Goal: Task Accomplishment & Management: Manage account settings

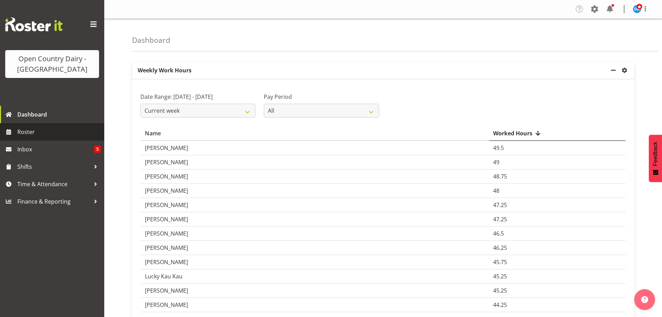
click at [19, 129] on span "Roster" at bounding box center [58, 132] width 83 height 10
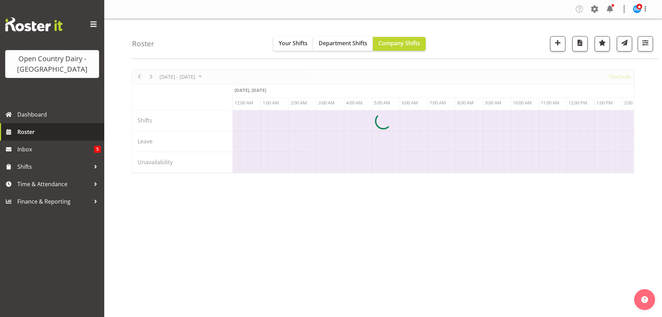
scroll to position [0, 2670]
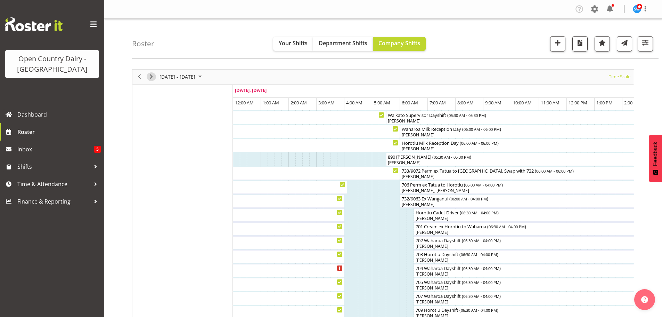
click at [152, 75] on span "Next" at bounding box center [151, 76] width 8 height 9
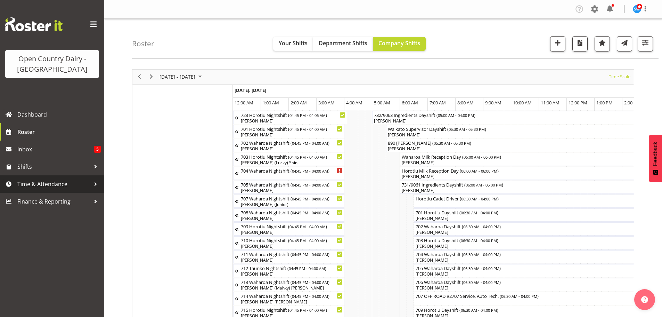
click at [52, 181] on span "Time & Attendance" at bounding box center [53, 184] width 73 height 10
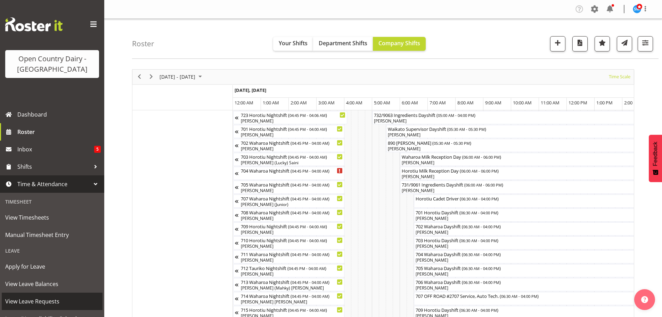
click at [43, 299] on span "View Leave Requests" at bounding box center [52, 301] width 94 height 10
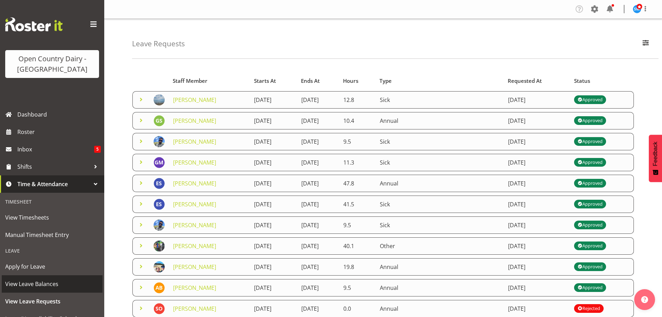
click at [40, 284] on span "View Leave Balances" at bounding box center [52, 283] width 94 height 10
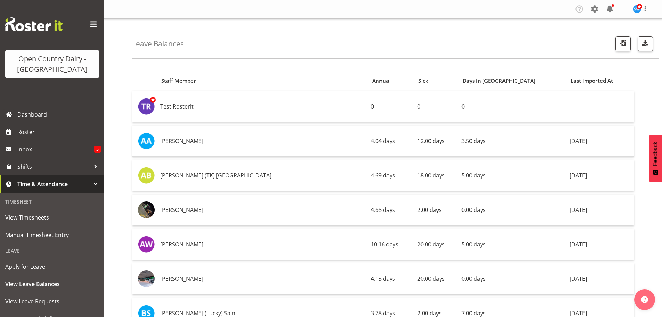
click at [582, 35] on div "Leave Balances" at bounding box center [395, 39] width 527 height 40
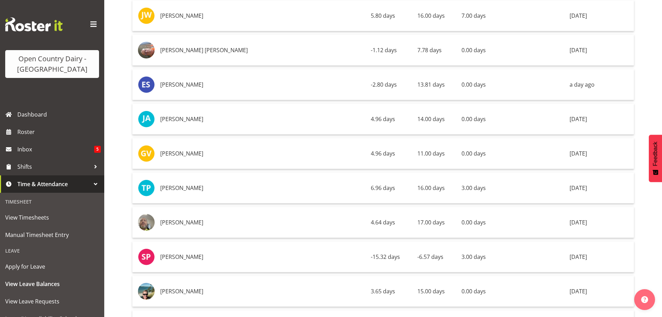
scroll to position [3233, 0]
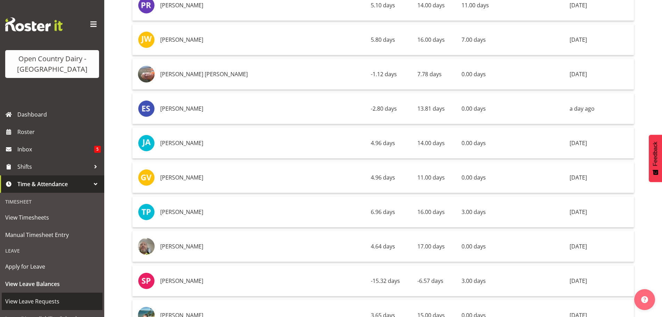
click at [35, 298] on span "View Leave Requests" at bounding box center [52, 301] width 94 height 10
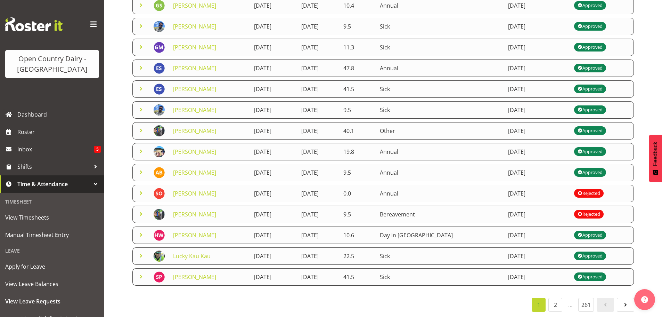
scroll to position [120, 0]
click at [554, 302] on link "2" at bounding box center [556, 305] width 14 height 14
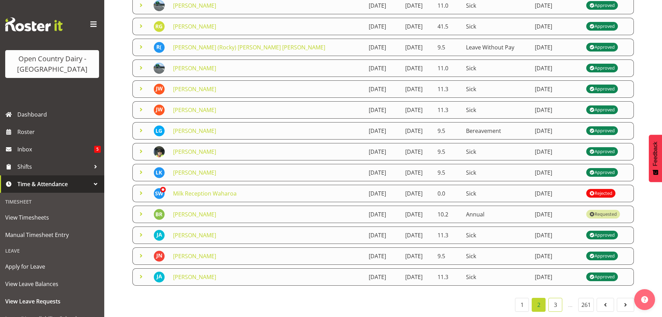
click at [552, 299] on link "3" at bounding box center [556, 305] width 14 height 14
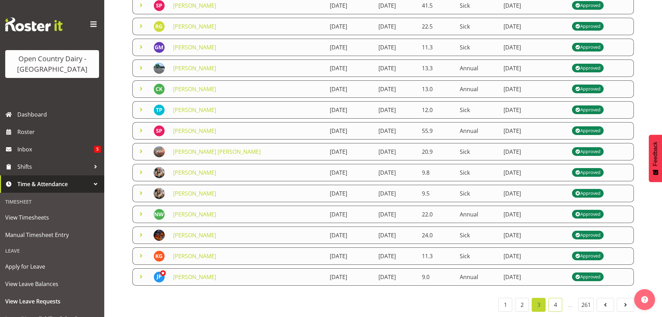
click at [555, 301] on link "4" at bounding box center [556, 305] width 14 height 14
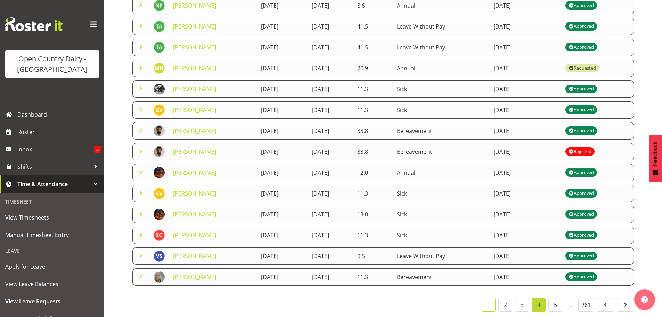
click at [490, 298] on link "1" at bounding box center [489, 305] width 14 height 14
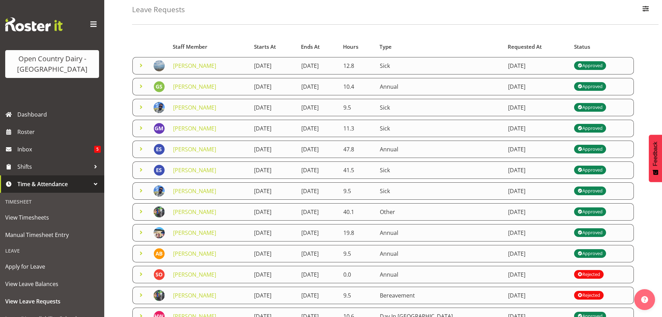
scroll to position [0, 0]
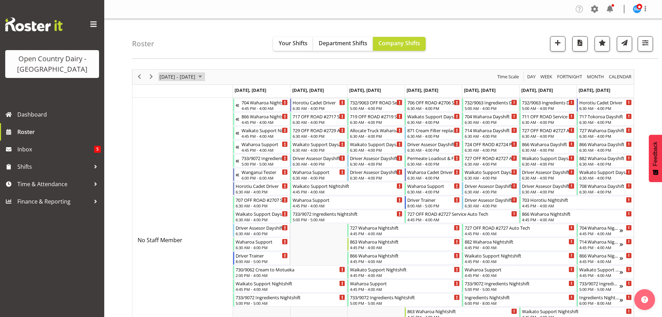
scroll to position [283, 0]
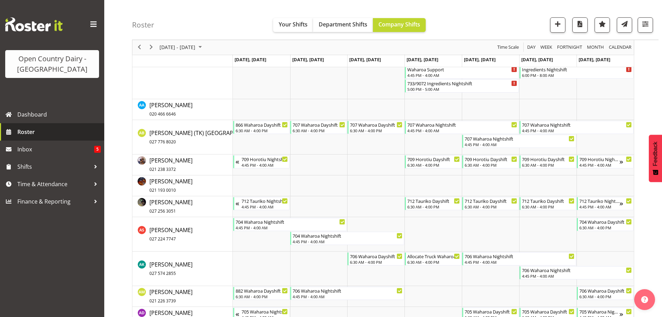
click at [27, 131] on span "Roster" at bounding box center [58, 132] width 83 height 10
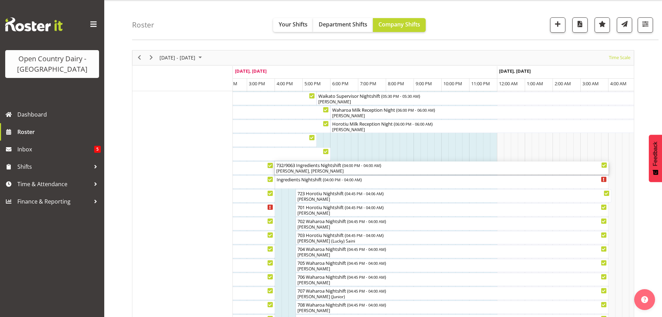
click at [338, 170] on div "[PERSON_NAME], [PERSON_NAME]" at bounding box center [441, 171] width 331 height 6
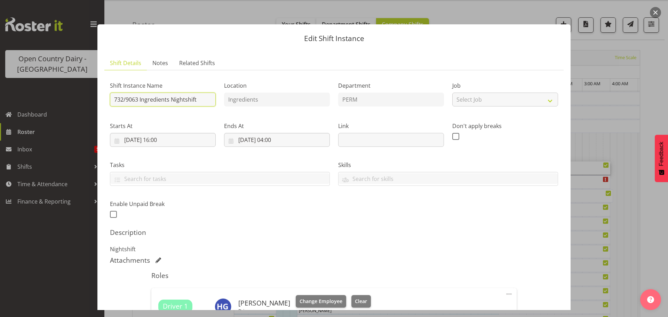
click at [204, 99] on input "732/9063 Ingredients Nightshift" at bounding box center [163, 99] width 106 height 14
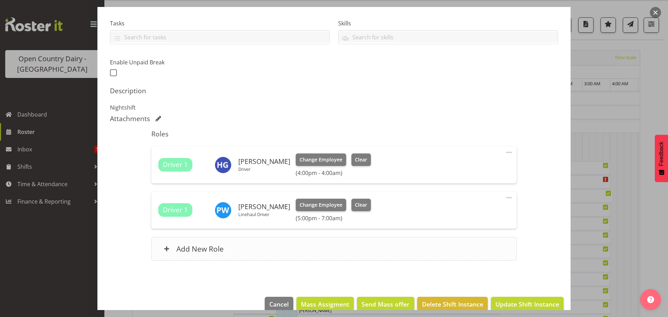
scroll to position [154, 0]
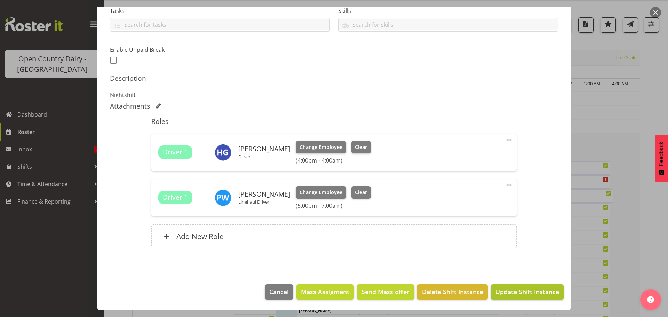
type input "732/9063 Perm ex Tatua to Wanganui, Backload ex Wanganui to Miraka"
click at [515, 292] on span "Update Shift Instance" at bounding box center [527, 291] width 64 height 9
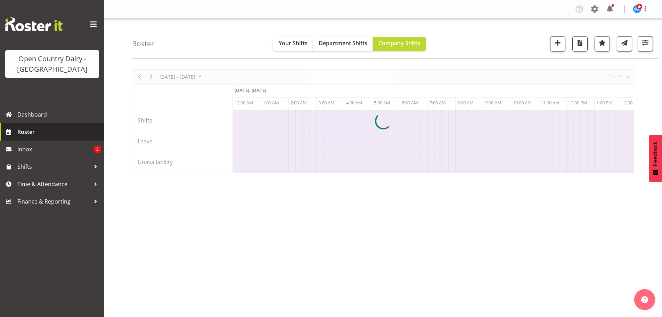
scroll to position [0, 2670]
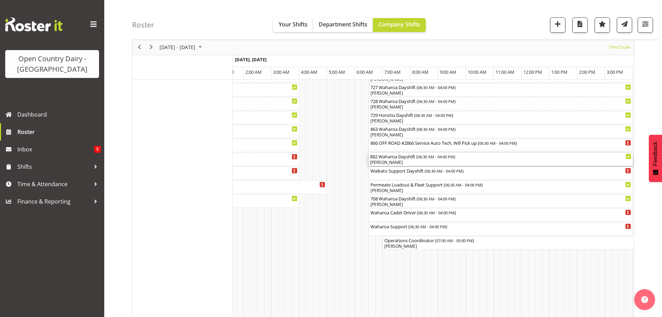
click at [412, 163] on div "[PERSON_NAME]" at bounding box center [500, 162] width 261 height 6
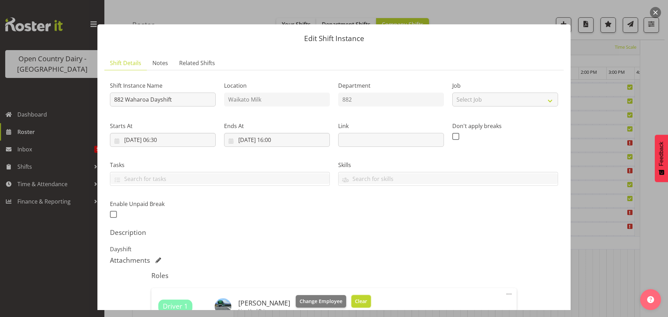
click at [356, 299] on span "Clear" at bounding box center [361, 301] width 12 height 8
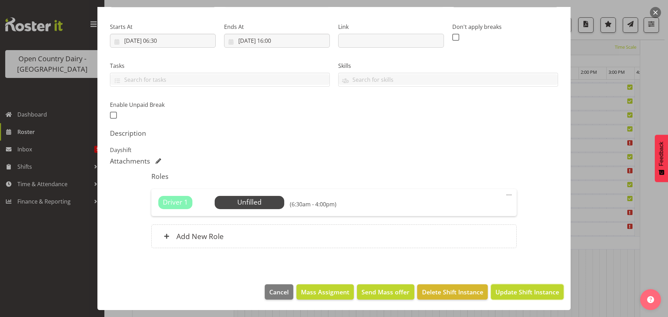
drag, startPoint x: 523, startPoint y: 293, endPoint x: 522, endPoint y: 284, distance: 9.4
click at [523, 293] on span "Update Shift Instance" at bounding box center [527, 291] width 64 height 9
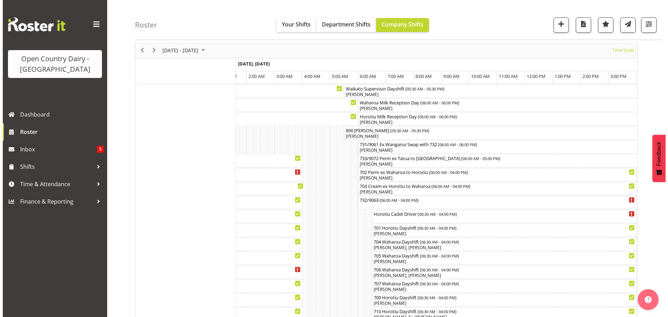
scroll to position [25, 0]
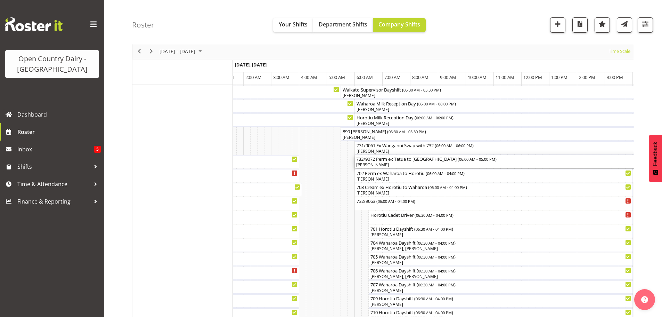
click at [431, 164] on div "[PERSON_NAME]" at bounding box center [507, 165] width 303 height 6
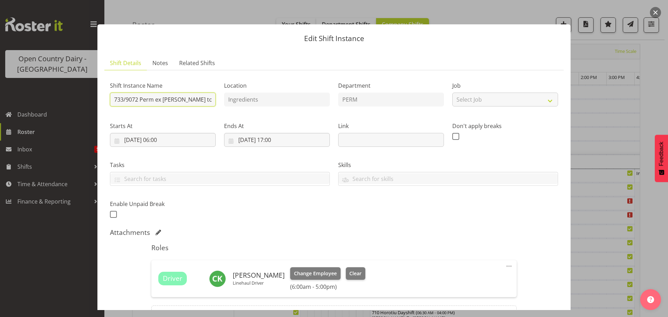
click at [210, 98] on input "733/9072 Perm ex Tatua to Wanganui" at bounding box center [163, 99] width 106 height 14
click at [209, 100] on input "733/9072 Perm ex Tatua to Wanganui" at bounding box center [163, 99] width 106 height 14
click at [208, 100] on input "733/9072 Perm ex Tatua to Wangai" at bounding box center [163, 99] width 106 height 14
type input "733/9072 Perm ex Tatua to Wanganui, Backload ex Wanganui to Miraka"
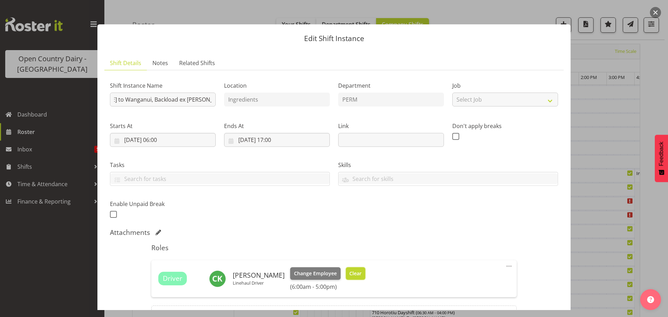
scroll to position [0, 0]
click at [352, 274] on span "Clear" at bounding box center [355, 273] width 12 height 8
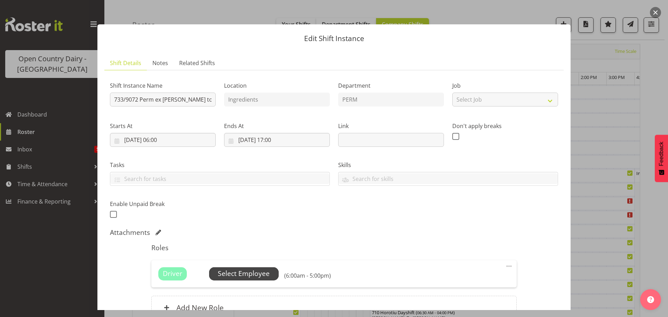
click at [237, 275] on span "Select Employee" at bounding box center [244, 273] width 52 height 10
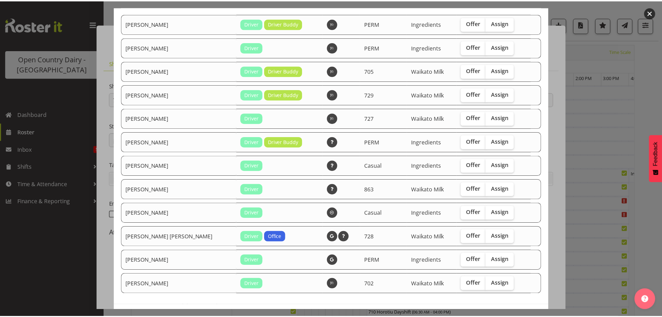
scroll to position [92, 0]
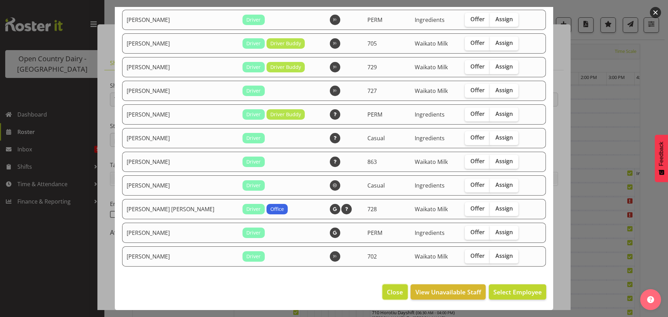
click at [391, 289] on span "Close" at bounding box center [395, 291] width 16 height 9
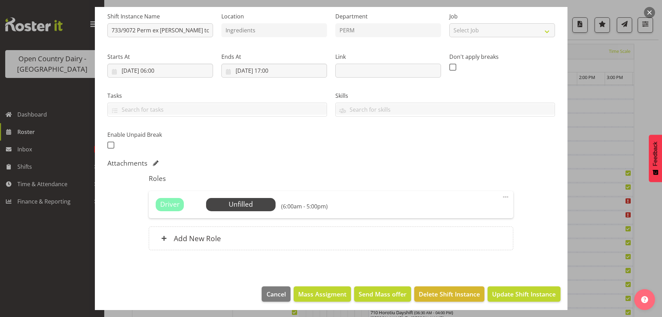
scroll to position [71, 0]
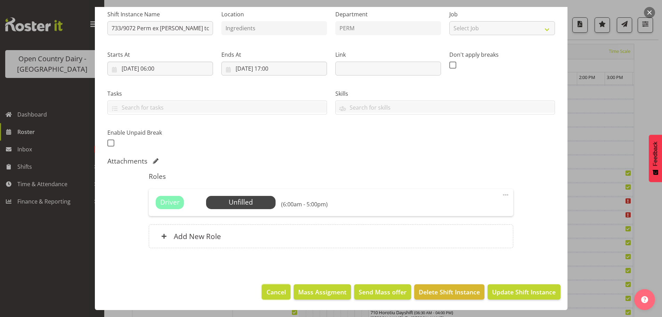
click at [274, 294] on span "Cancel" at bounding box center [276, 291] width 19 height 9
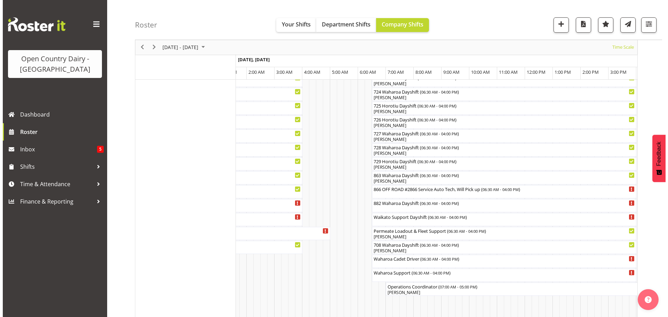
scroll to position [443, 0]
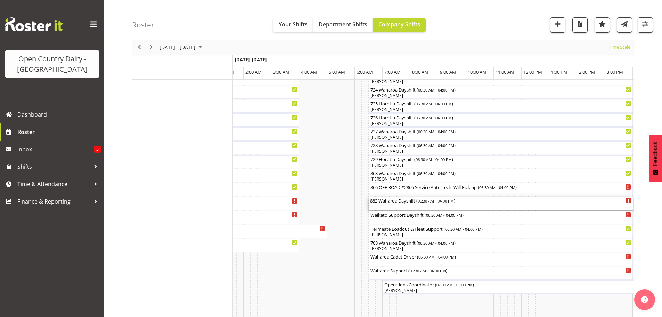
click at [399, 206] on div "882 Waharoa Dayshift ( 06:30 AM - 04:00 PM )" at bounding box center [500, 203] width 261 height 13
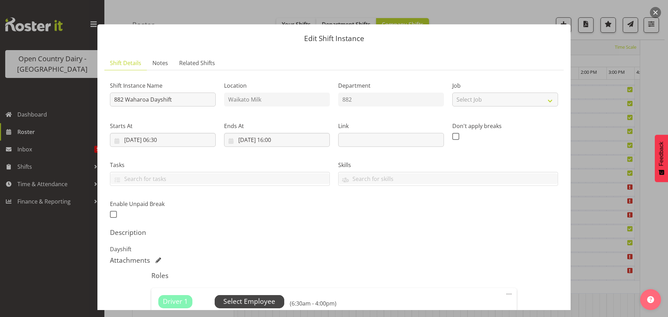
click at [260, 298] on span "Select Employee" at bounding box center [249, 301] width 52 height 10
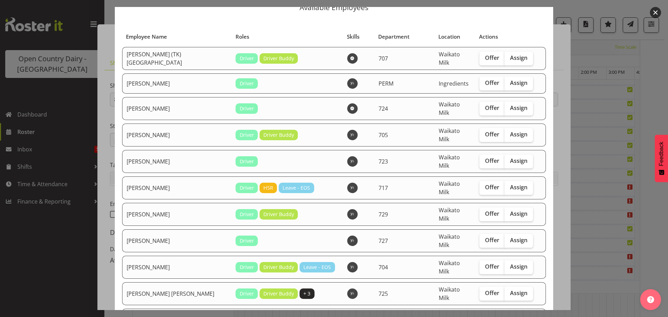
scroll to position [35, 0]
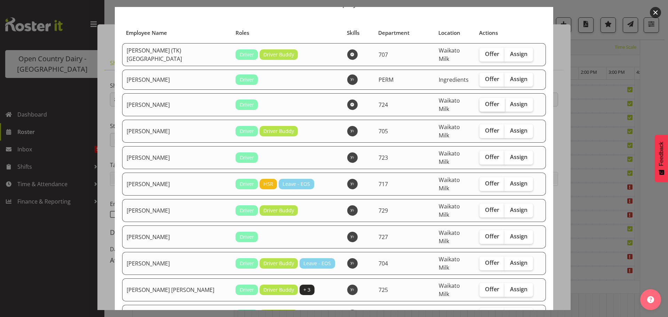
click at [485, 100] on span "Offer" at bounding box center [492, 103] width 14 height 7
click at [483, 102] on input "Offer" at bounding box center [481, 104] width 5 height 5
checkbox input "true"
click at [485, 127] on span "Offer" at bounding box center [492, 130] width 14 height 7
click at [479, 128] on input "Offer" at bounding box center [481, 130] width 5 height 5
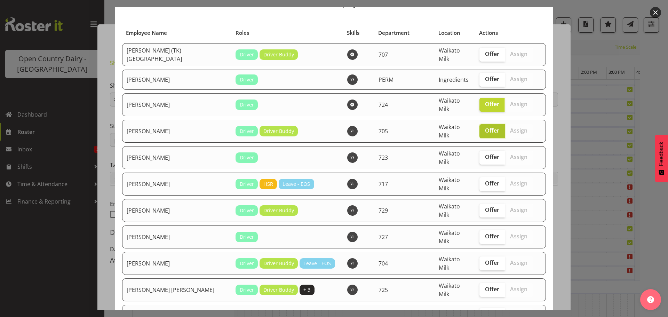
click at [485, 127] on span "Offer" at bounding box center [492, 130] width 14 height 7
click at [479, 128] on input "Offer" at bounding box center [481, 130] width 5 height 5
checkbox input "false"
click at [485, 102] on span "Offer" at bounding box center [492, 103] width 14 height 7
click at [479, 102] on input "Offer" at bounding box center [481, 104] width 5 height 5
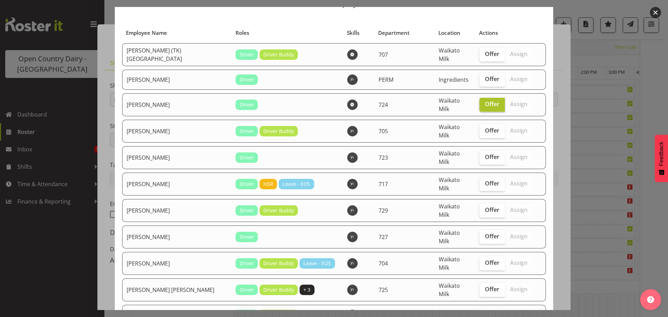
checkbox input "false"
click at [485, 285] on span "Offer" at bounding box center [492, 288] width 14 height 7
click at [479, 287] on input "Offer" at bounding box center [481, 289] width 5 height 5
checkbox input "true"
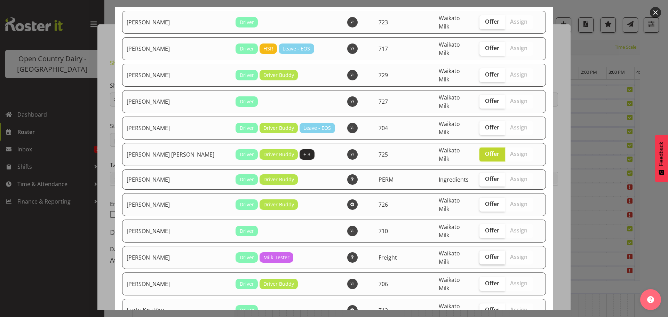
scroll to position [174, 0]
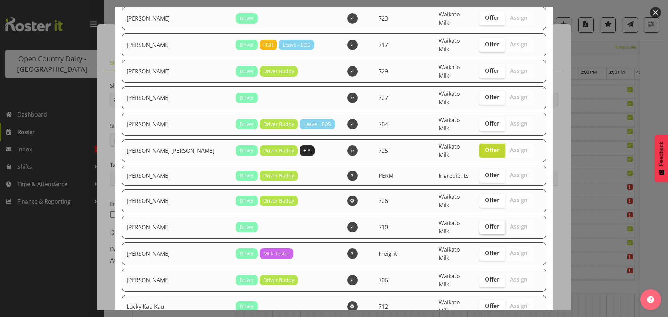
click at [485, 223] on span "Offer" at bounding box center [492, 226] width 14 height 7
click at [479, 224] on input "Offer" at bounding box center [481, 226] width 5 height 5
checkbox input "true"
click at [485, 276] on span "Offer" at bounding box center [492, 279] width 14 height 7
click at [479, 277] on input "Offer" at bounding box center [481, 279] width 5 height 5
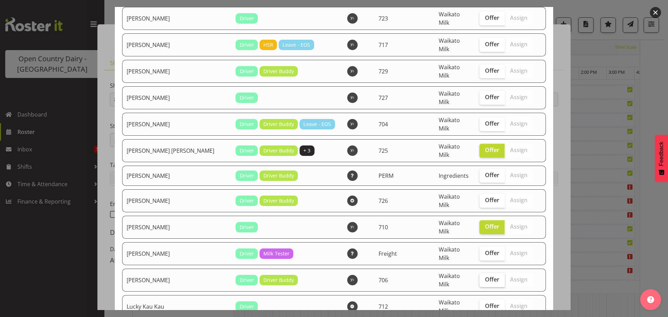
checkbox input "true"
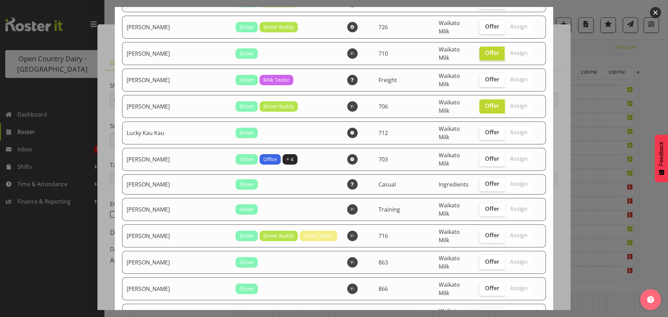
scroll to position [348, 0]
click at [485, 284] on span "Offer" at bounding box center [492, 287] width 14 height 7
click at [479, 285] on input "Offer" at bounding box center [481, 287] width 5 height 5
checkbox input "true"
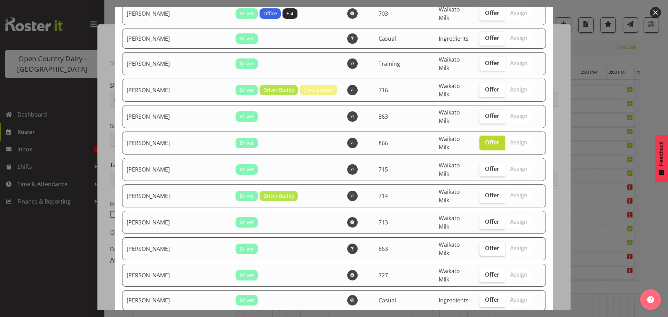
scroll to position [522, 0]
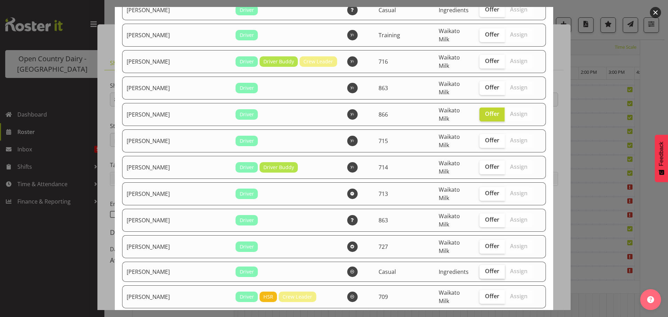
click at [485, 267] on span "Offer" at bounding box center [492, 270] width 14 height 7
click at [479, 269] on input "Offer" at bounding box center [481, 271] width 5 height 5
checkbox input "true"
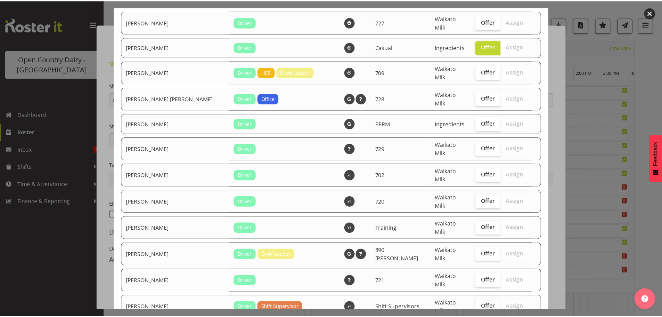
scroll to position [754, 0]
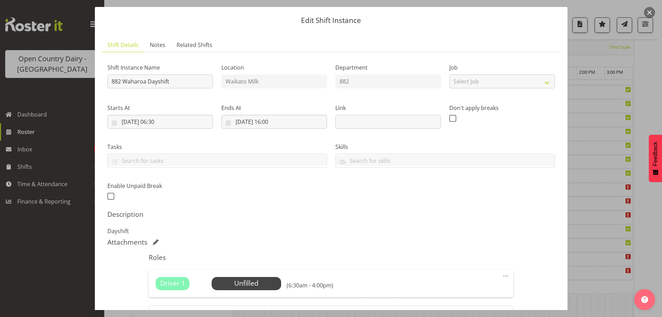
scroll to position [0, 0]
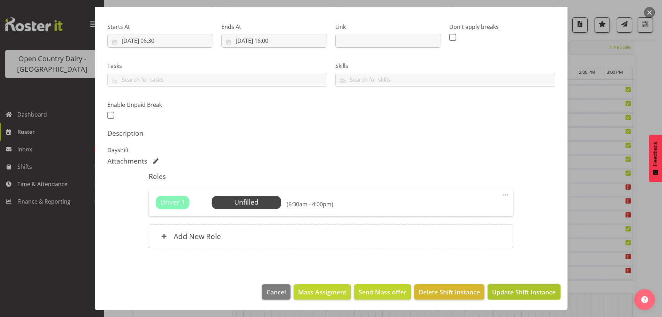
click at [511, 289] on span "Update Shift Instance" at bounding box center [524, 291] width 64 height 9
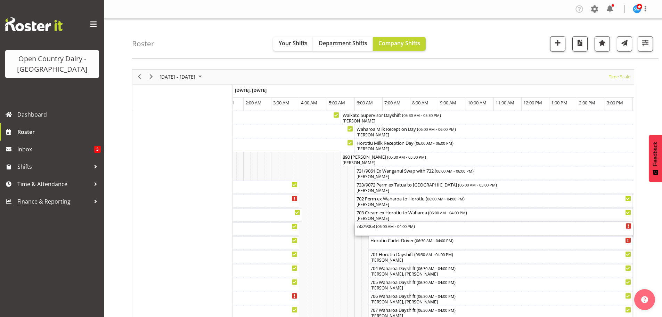
click at [375, 226] on div "732/9063 ( 06:00 AM - 04:00 PM )" at bounding box center [493, 225] width 275 height 7
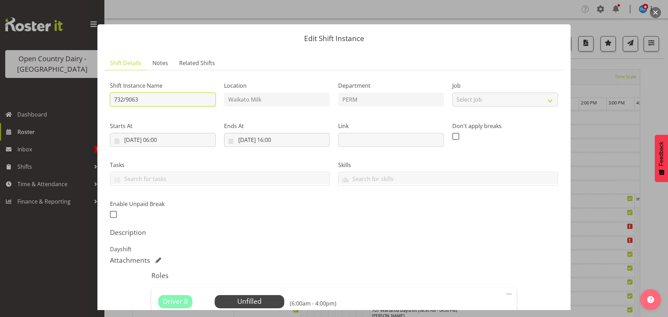
click at [152, 99] on input "732/9063" at bounding box center [163, 99] width 106 height 14
type input "7"
type input "871 Empty to Wanganui, Milk back to Miraka"
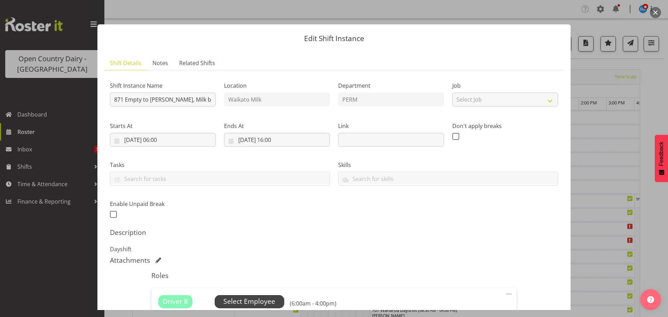
click at [249, 301] on span "Select Employee" at bounding box center [249, 301] width 52 height 10
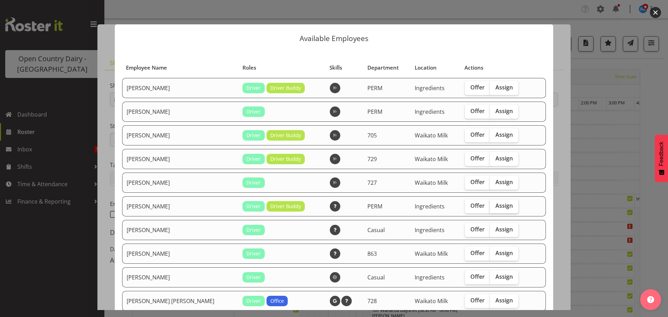
click at [495, 202] on span "Assign" at bounding box center [503, 205] width 17 height 7
click at [490, 203] on input "Assign" at bounding box center [492, 205] width 5 height 5
checkbox input "true"
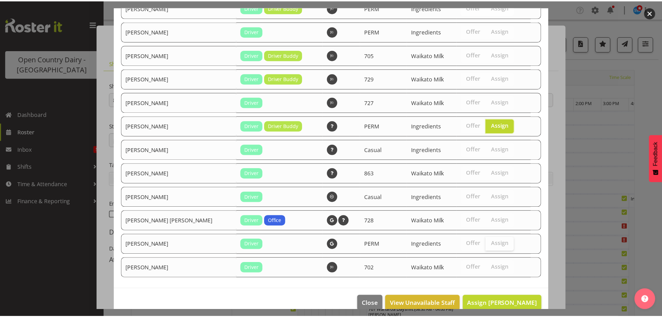
scroll to position [92, 0]
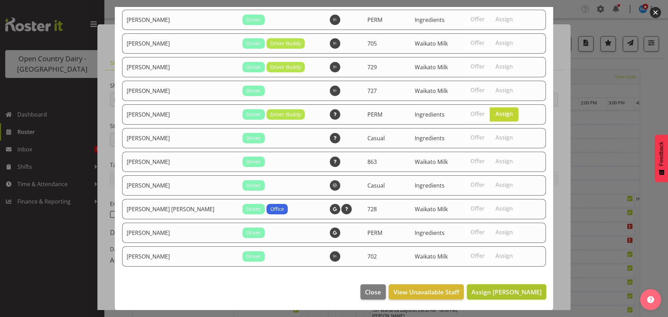
click at [493, 292] on span "Assign Jayden Vincent" at bounding box center [506, 292] width 70 height 8
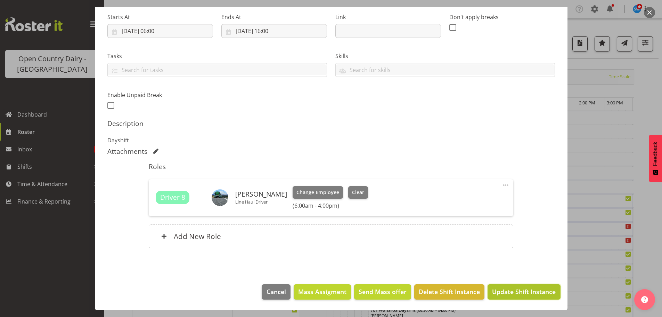
click at [516, 291] on span "Update Shift Instance" at bounding box center [524, 291] width 64 height 9
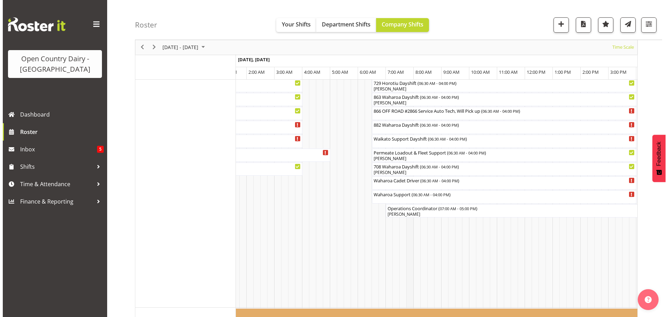
scroll to position [487, 0]
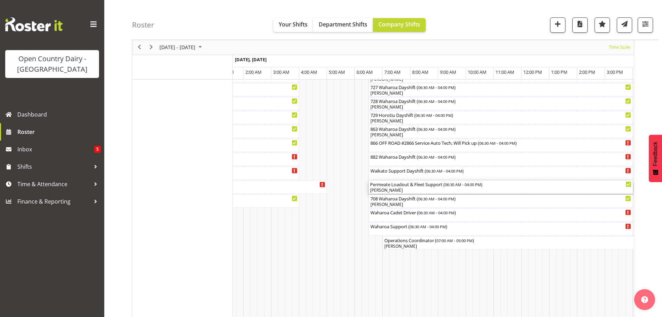
click at [405, 191] on div "[PERSON_NAME]" at bounding box center [500, 190] width 261 height 6
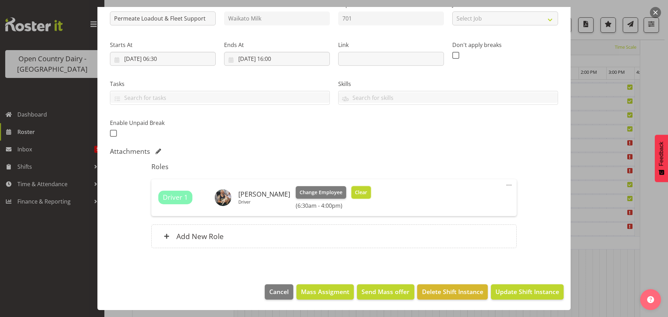
click at [357, 193] on span "Clear" at bounding box center [361, 192] width 12 height 8
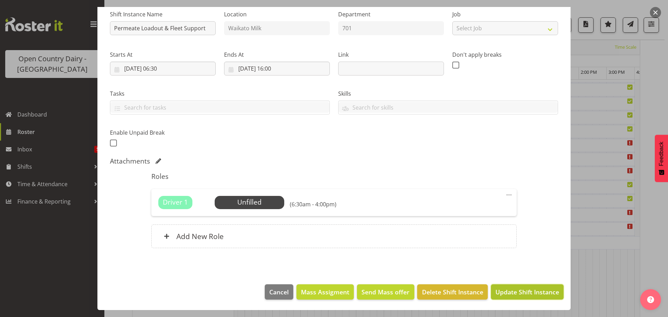
click at [517, 291] on span "Update Shift Instance" at bounding box center [527, 291] width 64 height 9
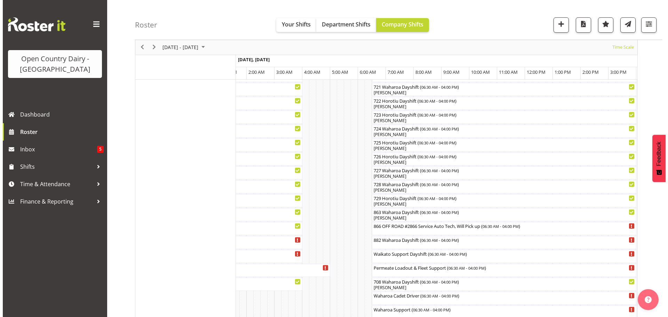
scroll to position [408, 0]
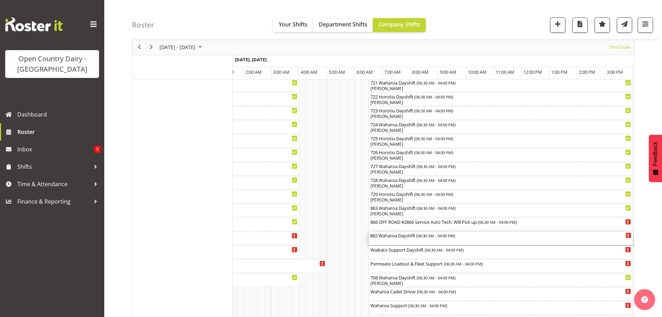
click at [402, 240] on div "882 Waharoa Dayshift ( 06:30 AM - 04:00 PM )" at bounding box center [500, 238] width 261 height 13
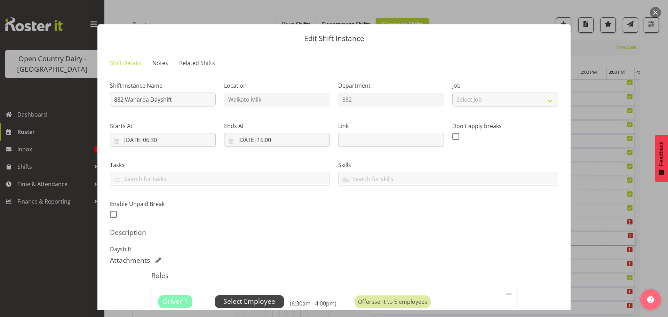
click at [256, 299] on span "Select Employee" at bounding box center [249, 301] width 52 height 10
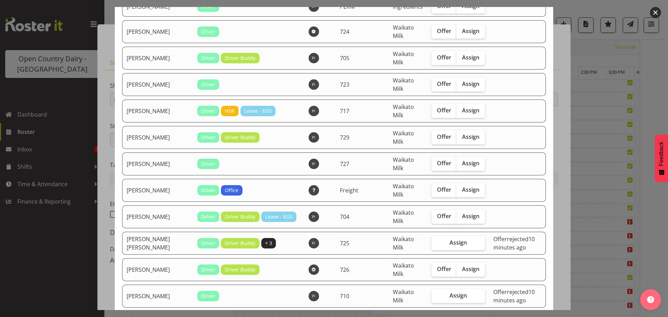
scroll to position [174, 0]
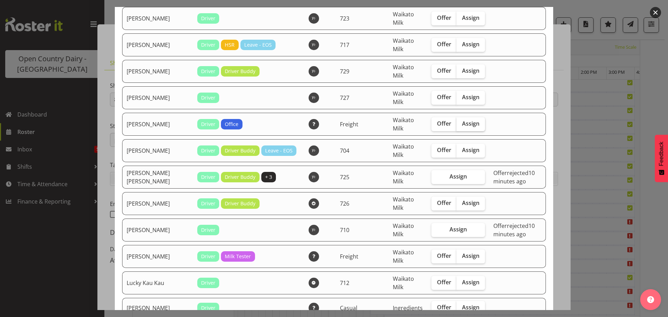
click at [462, 123] on span "Assign" at bounding box center [470, 123] width 17 height 7
click at [456, 123] on input "Assign" at bounding box center [458, 123] width 5 height 5
checkbox input "true"
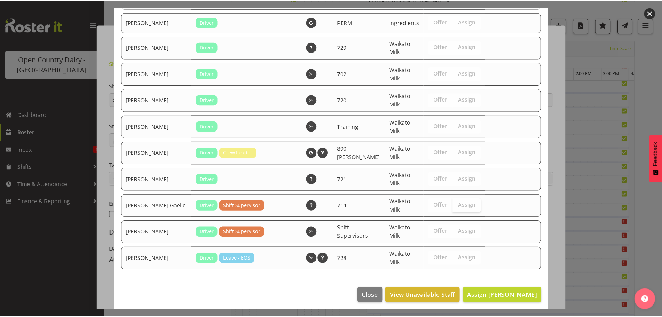
scroll to position [830, 0]
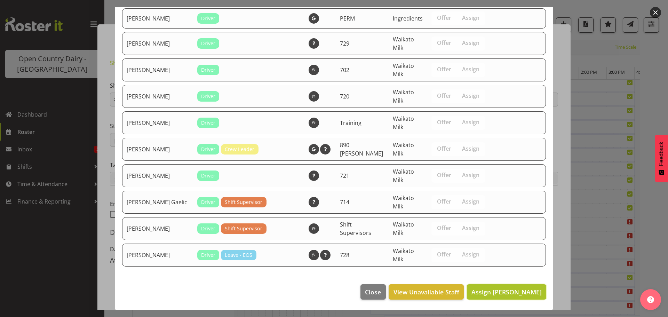
click at [493, 291] on span "Assign Gavin Harvey" at bounding box center [506, 292] width 70 height 8
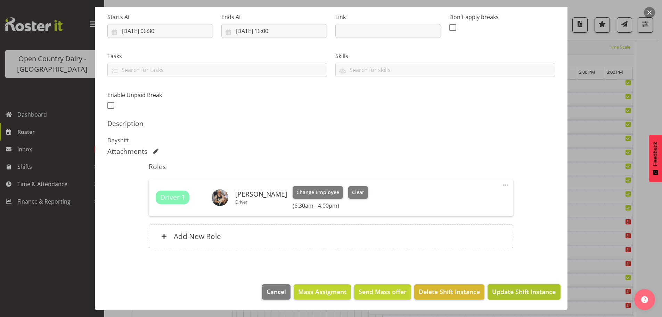
click at [510, 290] on span "Update Shift Instance" at bounding box center [524, 291] width 64 height 9
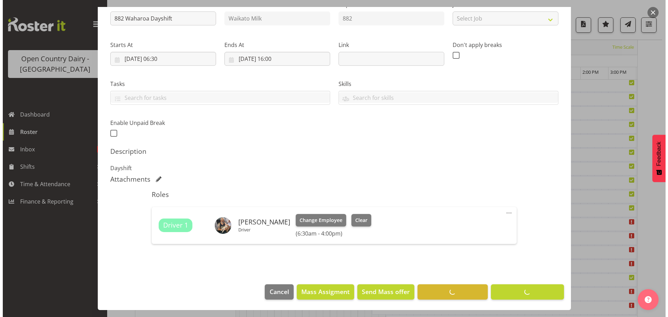
scroll to position [25, 0]
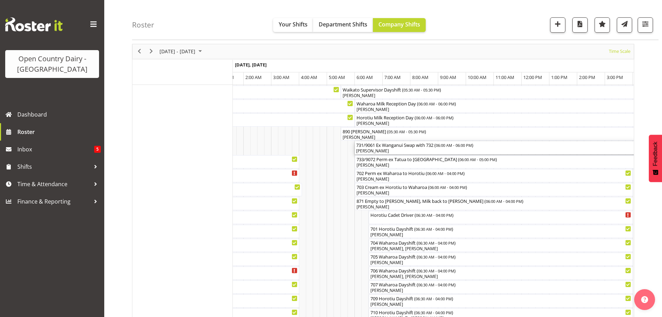
click at [391, 152] on div "[PERSON_NAME]" at bounding box center [521, 151] width 331 height 6
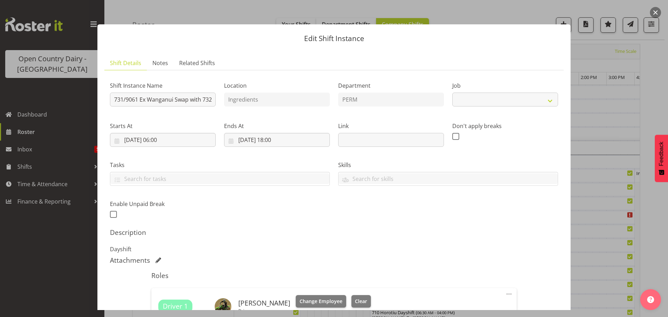
select select "9052"
click at [138, 99] on input "731/9061 Ex Wanganui Swap with 732" at bounding box center [163, 99] width 106 height 14
click at [206, 98] on input "733/9072 Ex Wanganui Swap with 732" at bounding box center [163, 99] width 106 height 14
click at [204, 98] on input "733/9072 Ex Wanganui Swap wi32" at bounding box center [163, 99] width 106 height 14
type input "733/9072"
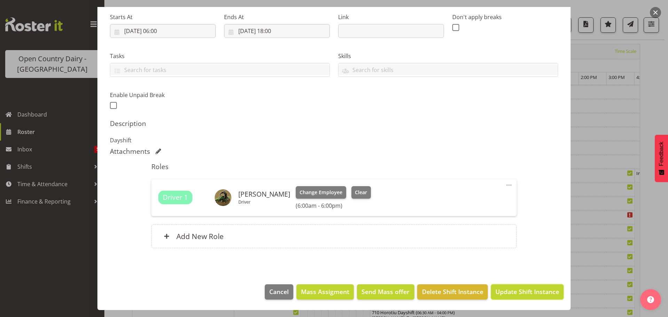
click at [508, 295] on span "Update Shift Instance" at bounding box center [527, 291] width 64 height 9
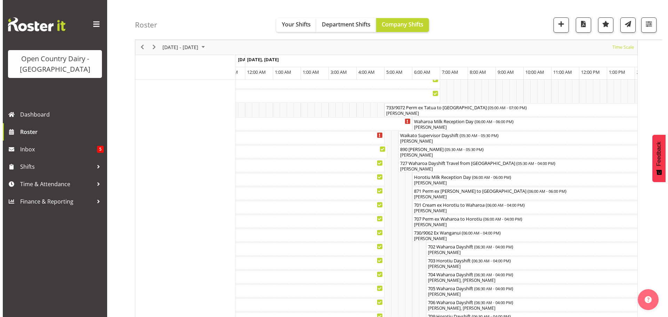
scroll to position [54, 0]
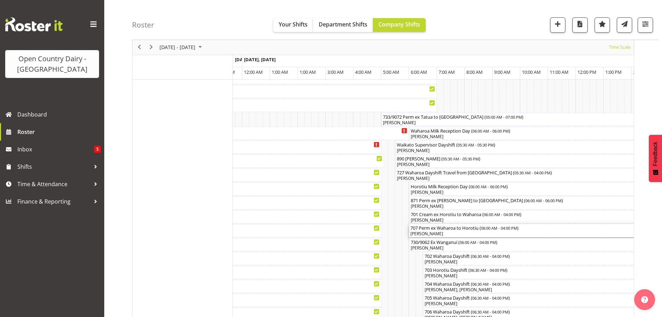
click at [451, 233] on div "[PERSON_NAME]" at bounding box center [548, 234] width 275 height 6
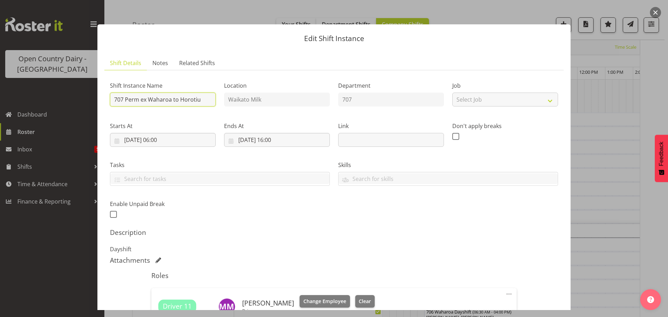
click at [202, 99] on input "707 Perm ex Waharoa to Horotiu" at bounding box center [163, 99] width 106 height 14
type input "707 Waharoa Dayshift"
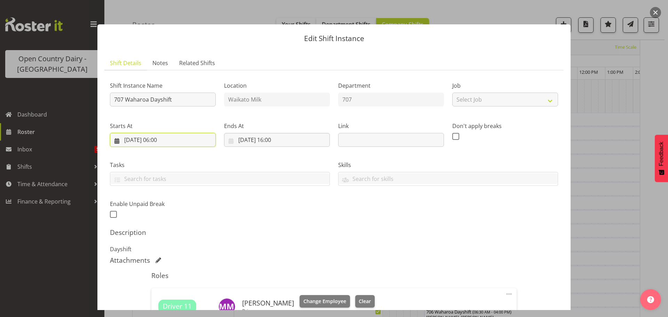
click at [165, 140] on input "28/09/2025, 06:00" at bounding box center [163, 140] width 106 height 14
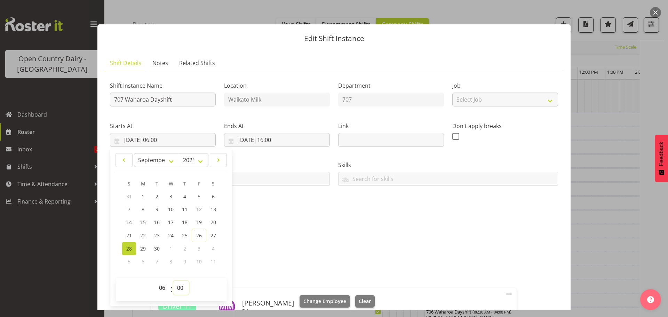
click at [180, 287] on select "00 01 02 03 04 05 06 07 08 09 10 11 12 13 14 15 16 17 18 19 20 21 22 23 24 25 2…" at bounding box center [181, 288] width 16 height 14
select select "30"
click at [173, 281] on select "00 01 02 03 04 05 06 07 08 09 10 11 12 13 14 15 16 17 18 19 20 21 22 23 24 25 2…" at bounding box center [181, 288] width 16 height 14
type input "[DATE] 06:30"
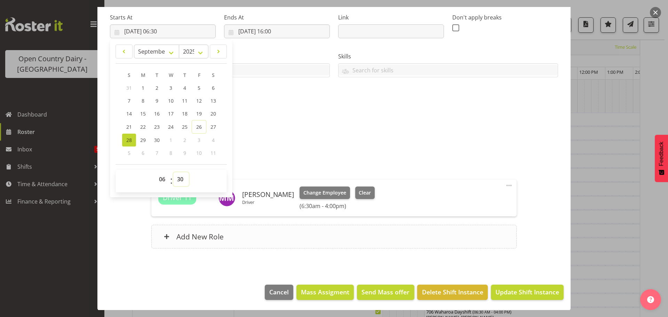
scroll to position [109, 0]
click at [516, 293] on span "Update Shift Instance" at bounding box center [527, 291] width 64 height 9
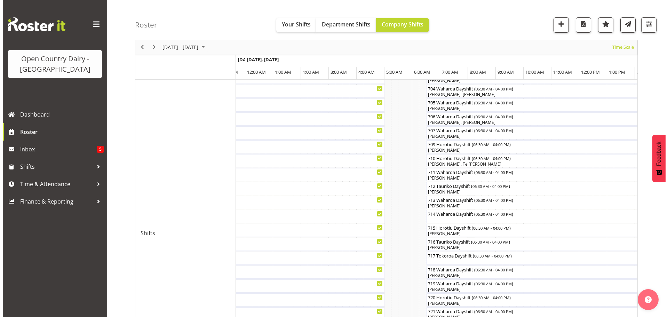
scroll to position [234, 0]
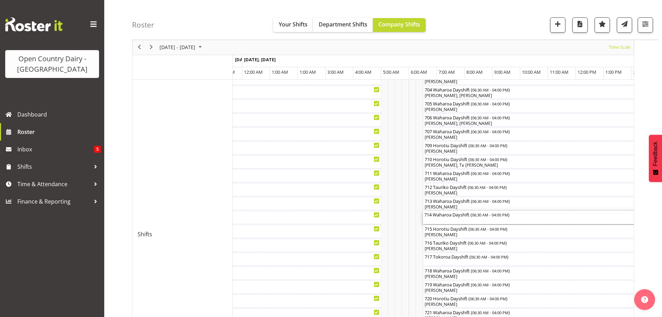
click at [455, 219] on div "714 Waharoa Dayshift ( 06:30 AM - 04:00 PM )" at bounding box center [555, 217] width 261 height 13
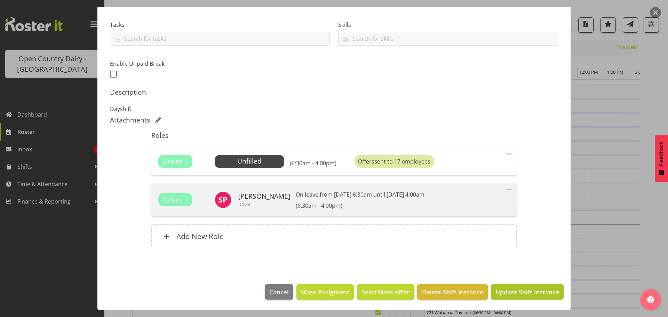
click at [528, 292] on span "Update Shift Instance" at bounding box center [527, 291] width 64 height 9
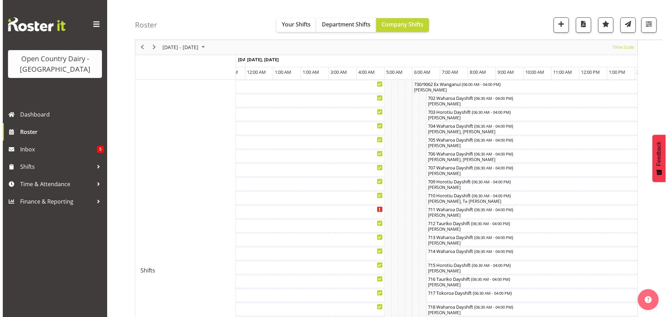
scroll to position [199, 0]
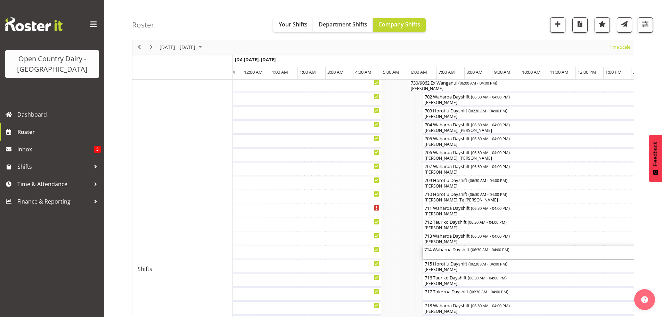
click at [448, 255] on div "714 Waharoa Dayshift ( 06:30 AM - 04:00 PM )" at bounding box center [555, 251] width 261 height 13
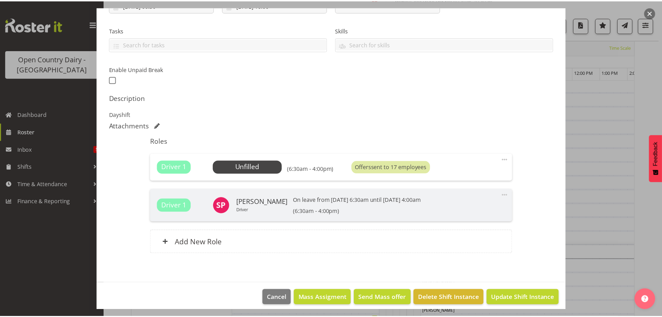
scroll to position [140, 0]
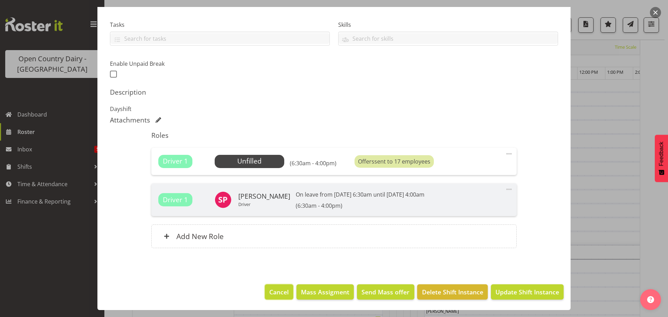
click at [272, 292] on span "Cancel" at bounding box center [278, 291] width 19 height 9
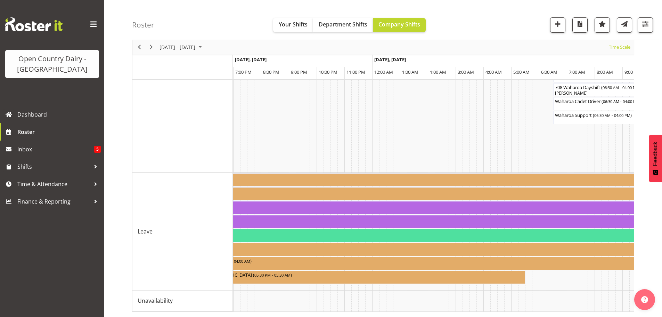
scroll to position [0, 3837]
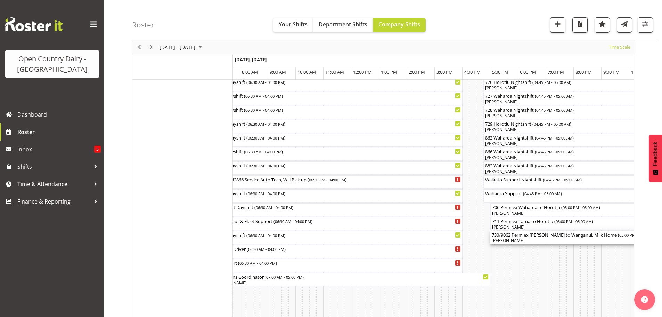
click at [543, 240] on div "[PERSON_NAME]" at bounding box center [657, 240] width 331 height 6
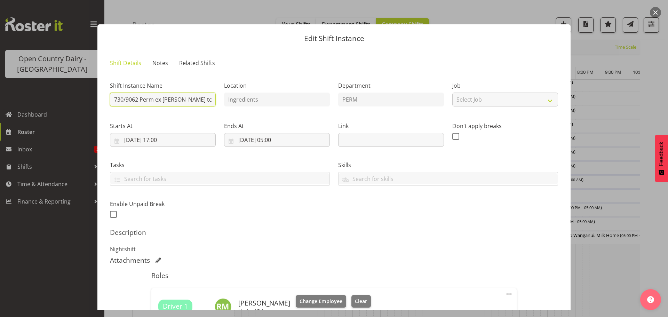
click at [209, 99] on input "730/9062 Perm ex Tatua to Wanganui, Milk Home" at bounding box center [163, 99] width 106 height 14
click at [209, 100] on input "730/9062 Perm ex Tatua to Wanganui, Milk Home" at bounding box center [163, 99] width 106 height 14
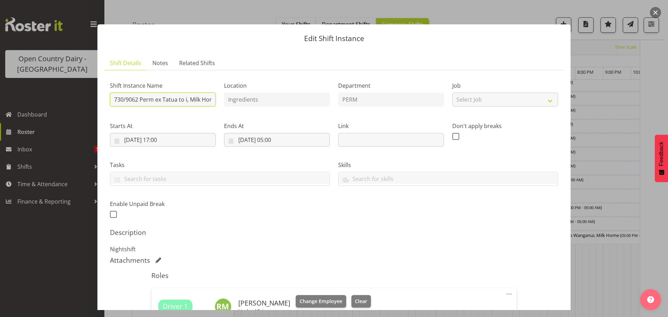
click at [209, 99] on input "730/9062 Perm ex Tatua to i, Milk Home" at bounding box center [163, 99] width 106 height 14
click at [210, 99] on input "730/9062 Perm ex Tatua to i, Milk me" at bounding box center [163, 99] width 106 height 14
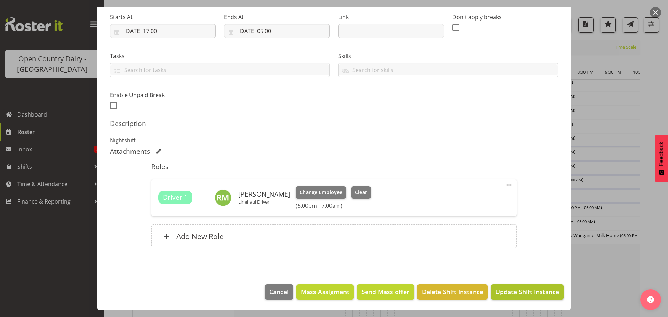
type input "730/9062 Perm ex Tatua to Wanganui, Milk to Miraka"
click at [525, 290] on span "Update Shift Instance" at bounding box center [527, 291] width 64 height 9
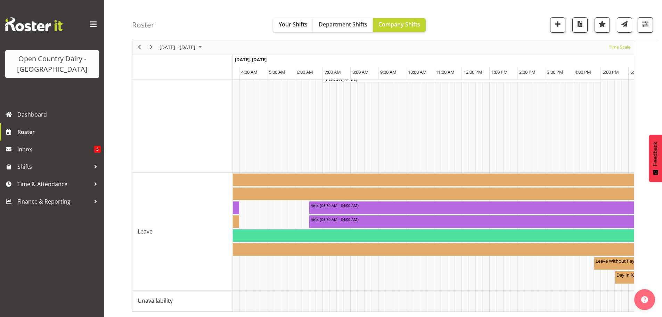
scroll to position [0, 3473]
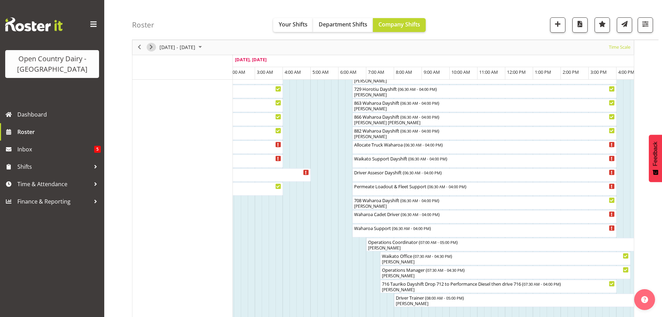
click at [153, 45] on span "Next" at bounding box center [151, 47] width 8 height 9
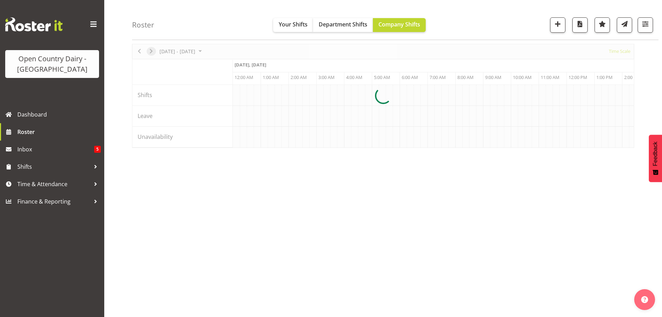
scroll to position [25, 0]
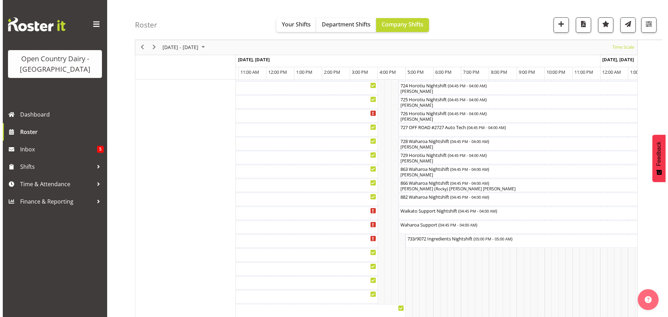
scroll to position [452, 0]
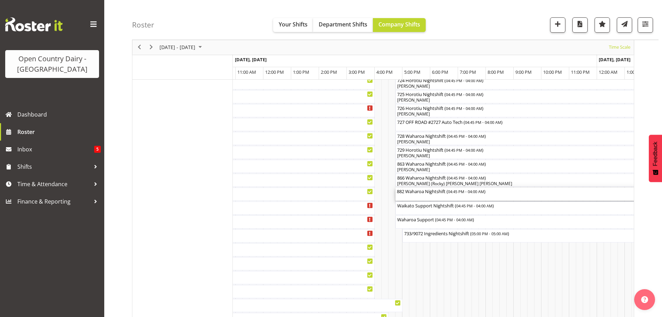
click at [421, 198] on div "882 Waharoa Nightshift ( 04:45 PM - 04:00 AM )" at bounding box center [552, 193] width 310 height 13
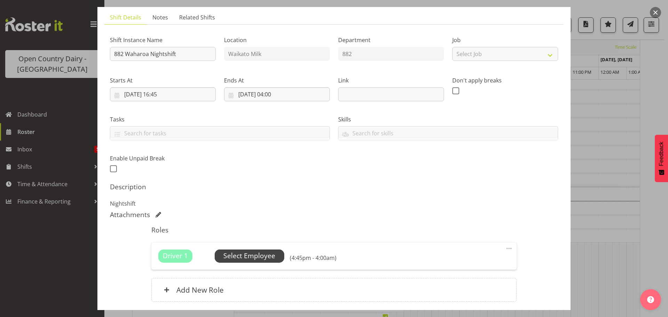
scroll to position [70, 0]
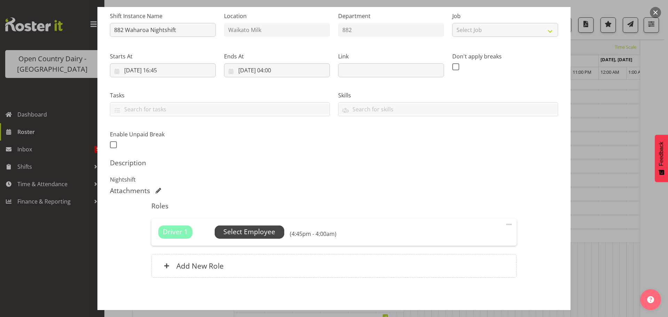
click at [246, 232] on span "Select Employee" at bounding box center [249, 232] width 52 height 10
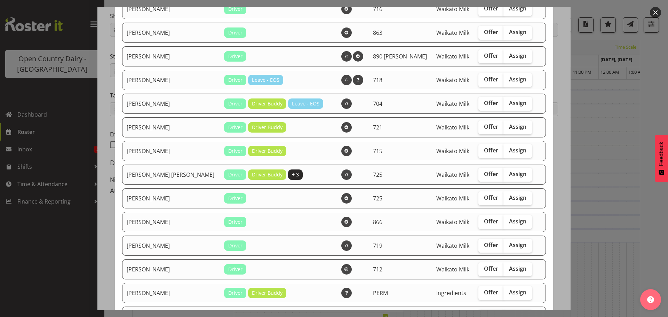
scroll to position [556, 0]
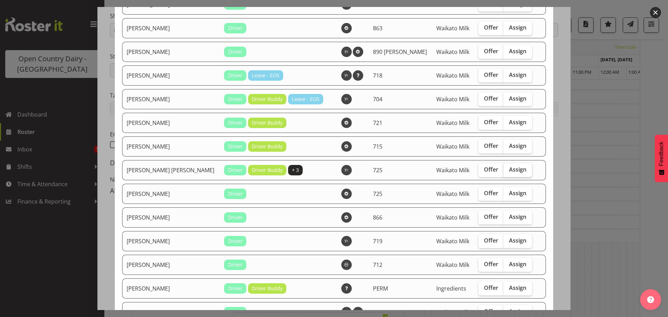
click at [509, 170] on span "Assign" at bounding box center [517, 169] width 17 height 7
click at [503, 170] on input "Assign" at bounding box center [505, 169] width 5 height 5
checkbox input "true"
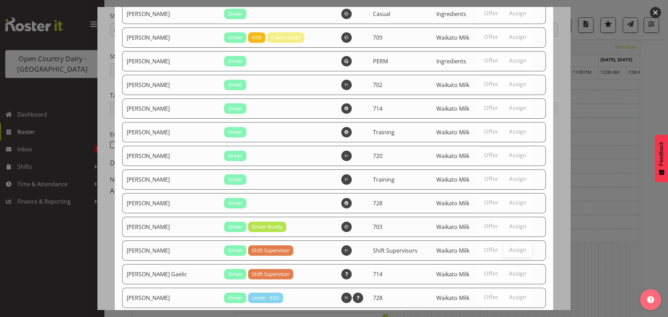
scroll to position [1416, 0]
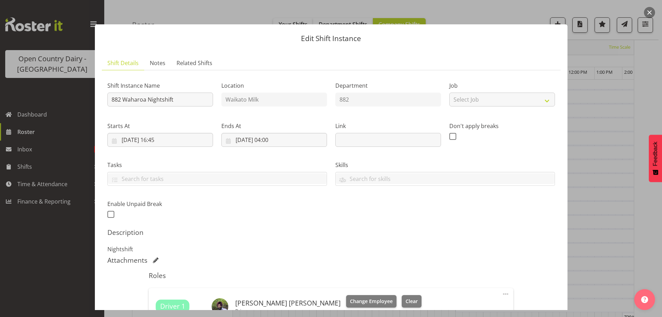
scroll to position [0, 2974]
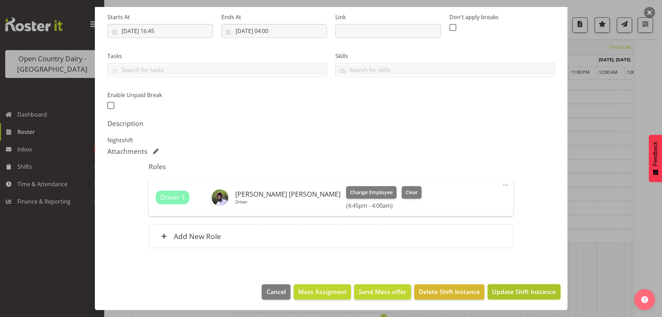
drag, startPoint x: 522, startPoint y: 291, endPoint x: 512, endPoint y: 270, distance: 23.0
click at [520, 291] on span "Update Shift Instance" at bounding box center [524, 291] width 64 height 9
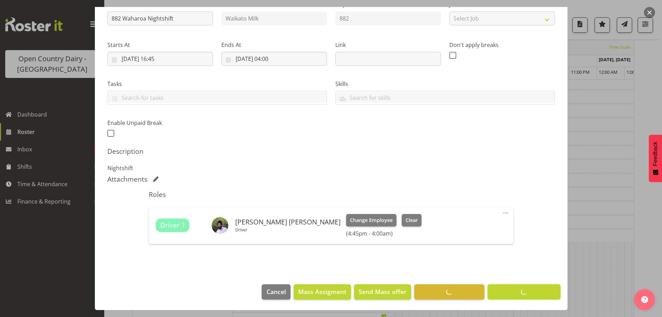
scroll to position [25, 0]
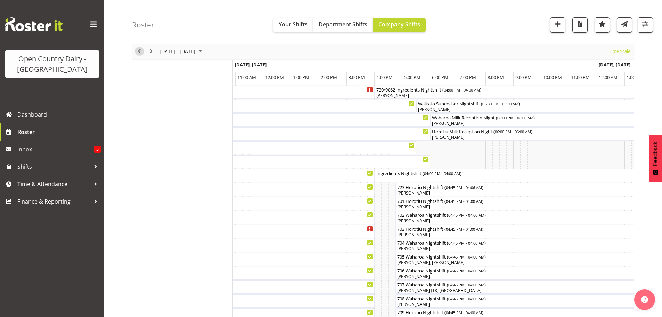
click at [139, 52] on span "Previous" at bounding box center [139, 51] width 8 height 9
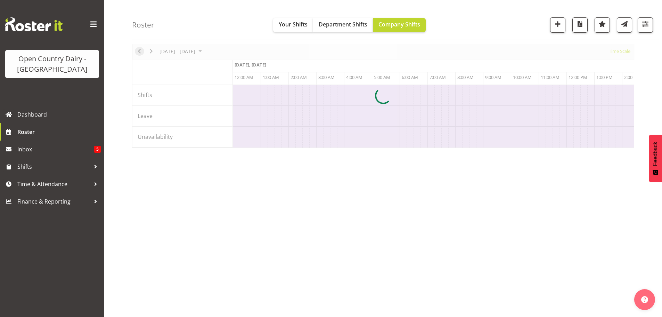
scroll to position [0, 2670]
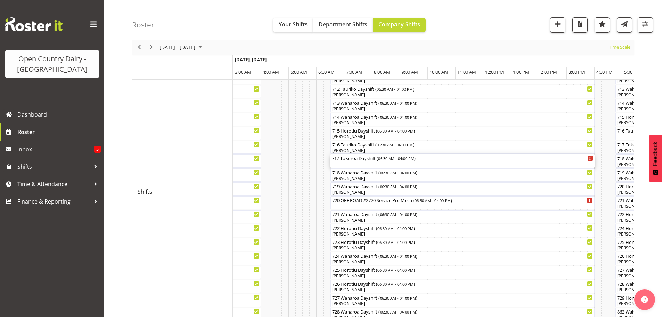
click at [373, 166] on div "717 Tokoroa Dayshift ( 06:30 AM - 04:00 PM )" at bounding box center [462, 160] width 261 height 13
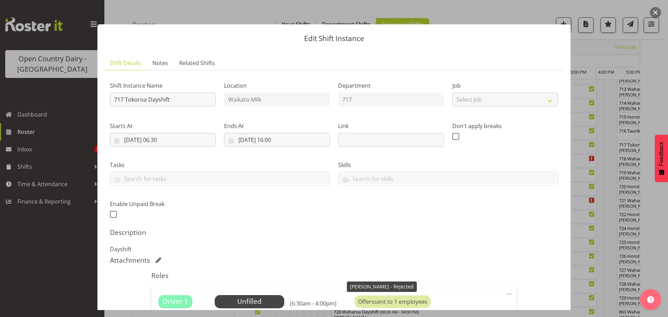
click at [404, 305] on div "Driver 1 Unfilled Select Employee (6:30am - 4:00pm) Offers sent to 1 employees …" at bounding box center [333, 301] width 365 height 27
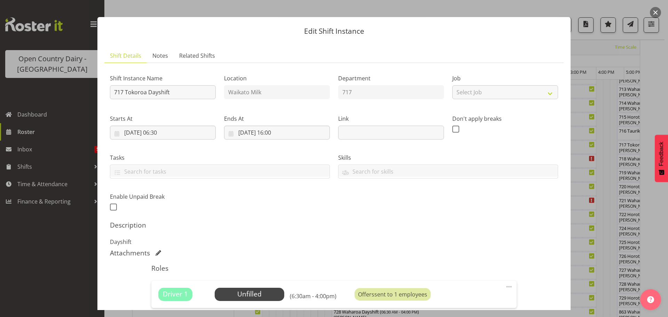
click at [405, 302] on div "Driver 1 Unfilled Select Employee (6:30am - 4:00pm) Offers sent to 1 employees …" at bounding box center [333, 294] width 365 height 27
click at [399, 294] on div "Offers sent to 1 employees" at bounding box center [392, 294] width 76 height 13
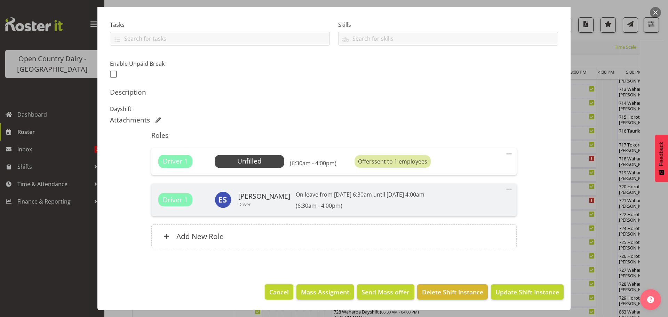
click at [270, 292] on span "Cancel" at bounding box center [278, 291] width 19 height 9
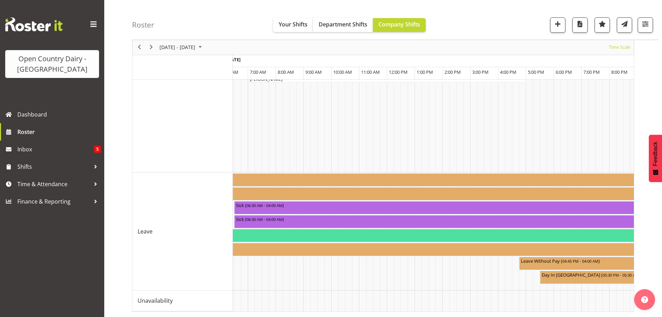
scroll to position [0, 3543]
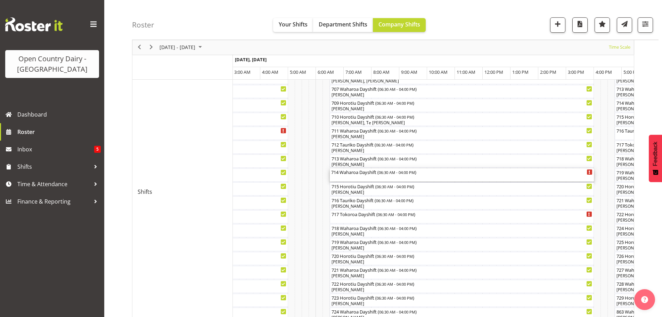
click at [352, 178] on div "714 Waharoa Dayshift ( 06:30 AM - 04:00 PM )" at bounding box center [461, 174] width 261 height 13
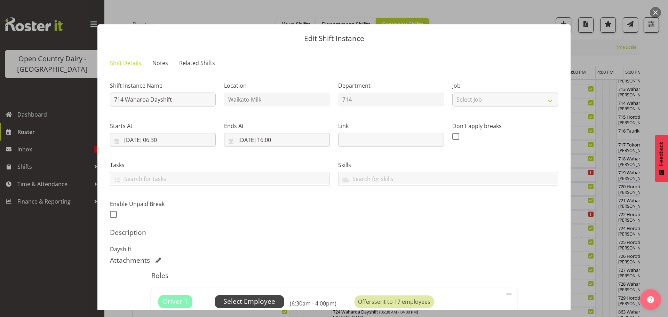
click at [241, 299] on span "Select Employee" at bounding box center [249, 301] width 52 height 10
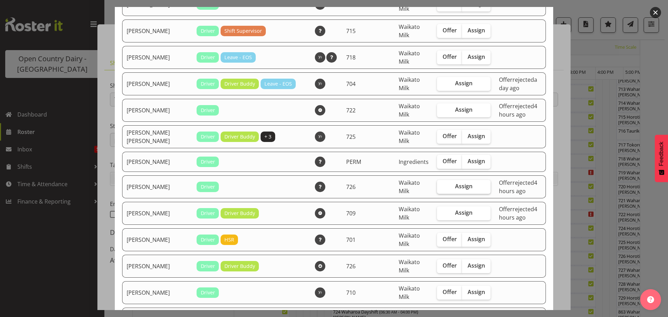
click at [455, 187] on span "Assign" at bounding box center [463, 186] width 17 height 7
click at [441, 187] on input "Assign" at bounding box center [439, 186] width 5 height 5
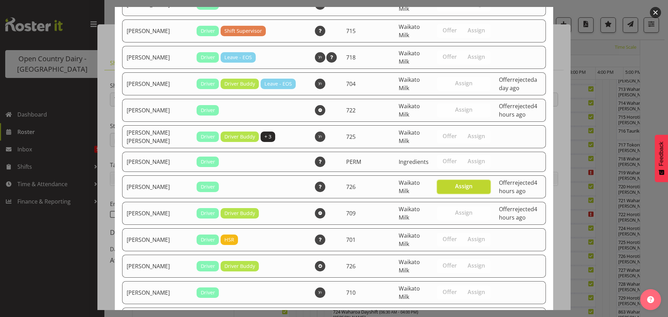
click at [403, 190] on td "Waikato Milk" at bounding box center [413, 186] width 39 height 23
click at [499, 185] on div "Offer rejected 4 hours ago" at bounding box center [520, 186] width 42 height 17
click at [455, 111] on span "Assign" at bounding box center [463, 109] width 17 height 7
click at [494, 145] on td at bounding box center [519, 136] width 51 height 23
click at [467, 189] on label "Assign" at bounding box center [464, 187] width 54 height 14
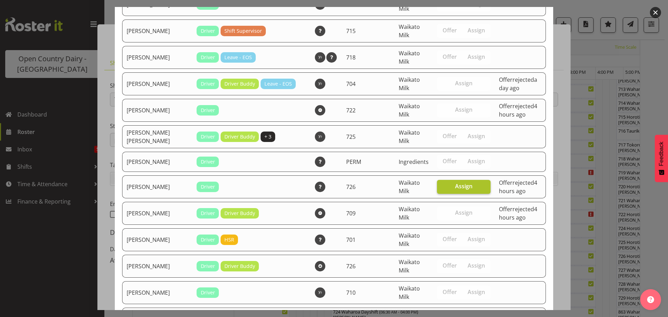
click at [441, 188] on input "Assign" at bounding box center [439, 186] width 5 height 5
checkbox input "false"
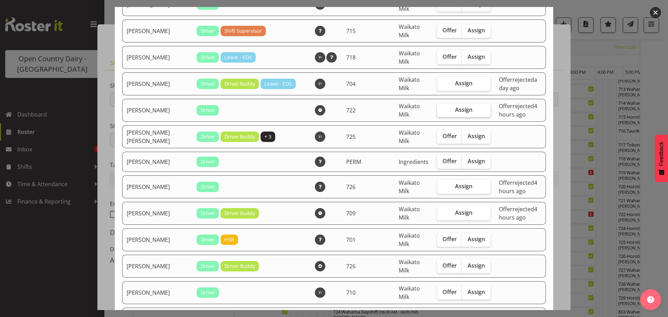
click at [455, 110] on span "Assign" at bounding box center [463, 109] width 17 height 7
click at [441, 110] on input "Assign" at bounding box center [439, 109] width 5 height 5
checkbox input "true"
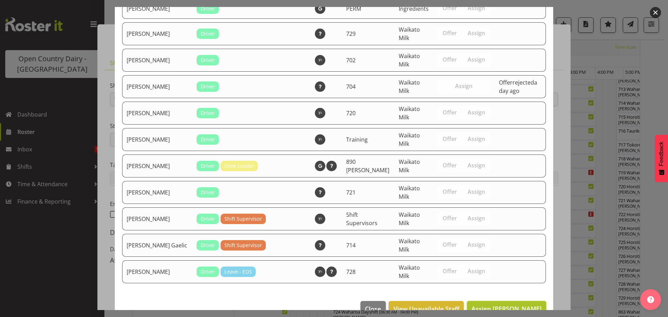
click at [496, 304] on span "Assign [PERSON_NAME]" at bounding box center [506, 308] width 70 height 8
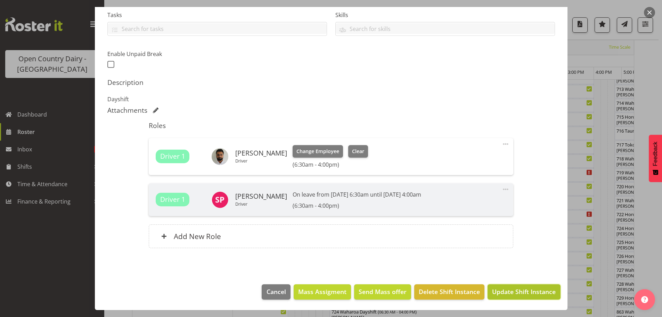
click at [506, 293] on span "Update Shift Instance" at bounding box center [524, 291] width 64 height 9
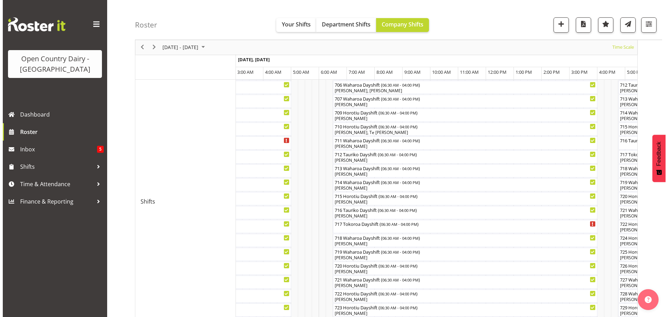
scroll to position [269, 0]
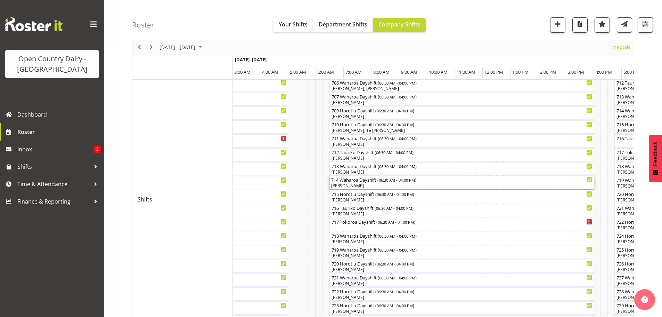
click at [380, 183] on div "[PERSON_NAME]" at bounding box center [461, 186] width 261 height 6
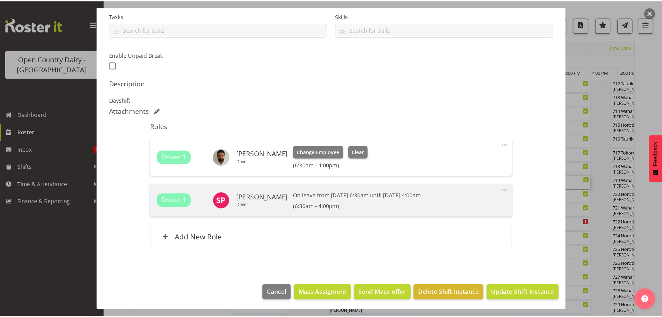
scroll to position [150, 0]
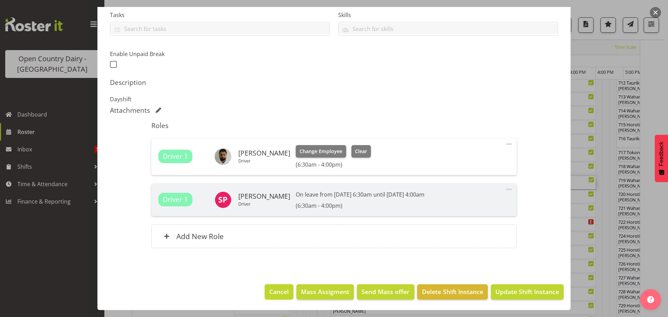
click at [270, 291] on span "Cancel" at bounding box center [278, 291] width 19 height 9
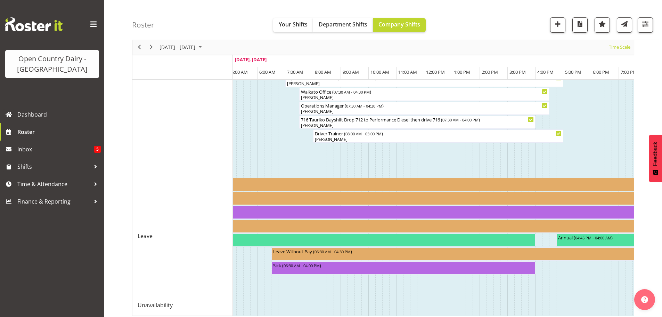
scroll to position [659, 0]
